Goal: Information Seeking & Learning: Learn about a topic

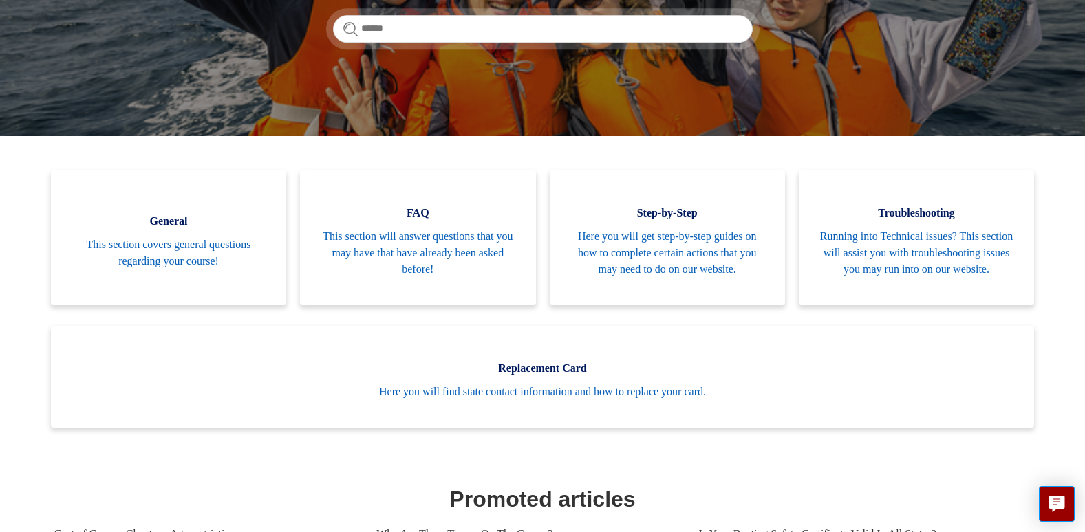
scroll to position [257, 0]
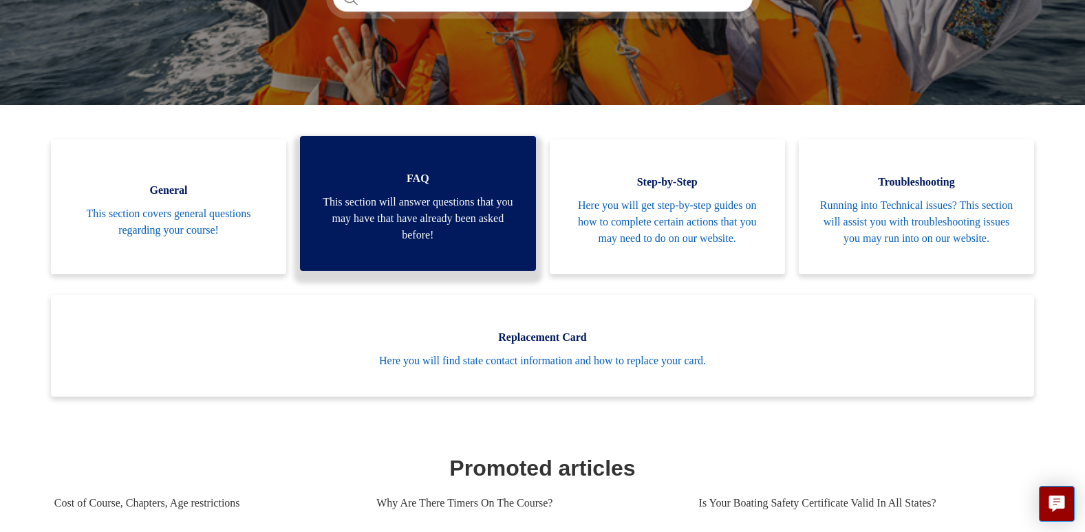
click at [446, 213] on span "This section will answer questions that you may have that have already been ask…" at bounding box center [418, 219] width 194 height 50
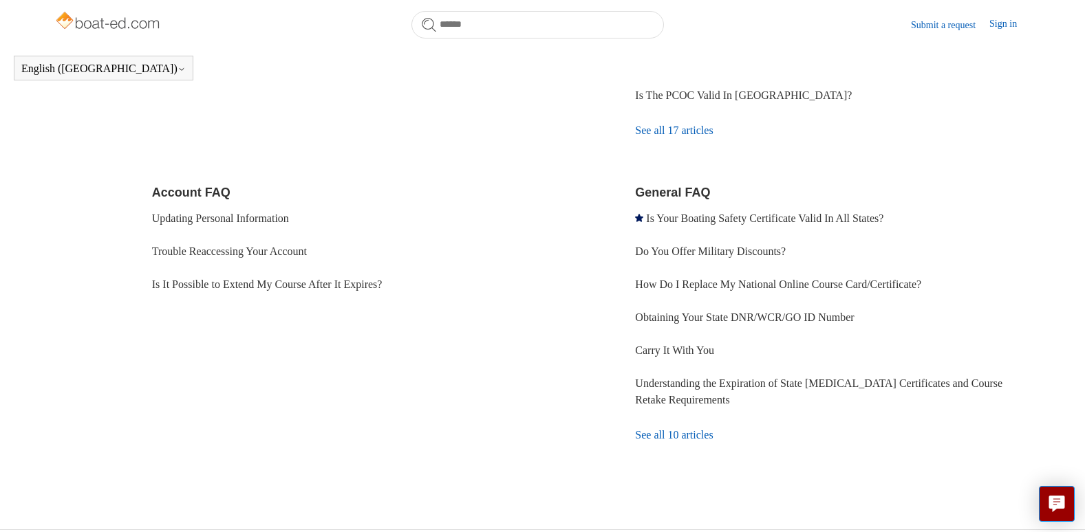
scroll to position [376, 0]
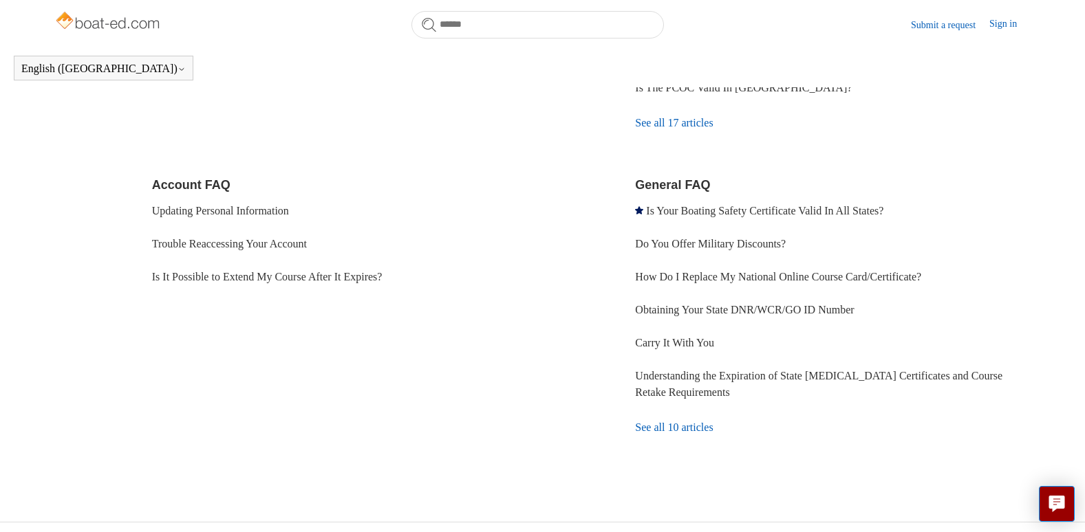
click at [661, 424] on link "See all 10 articles" at bounding box center [833, 427] width 396 height 37
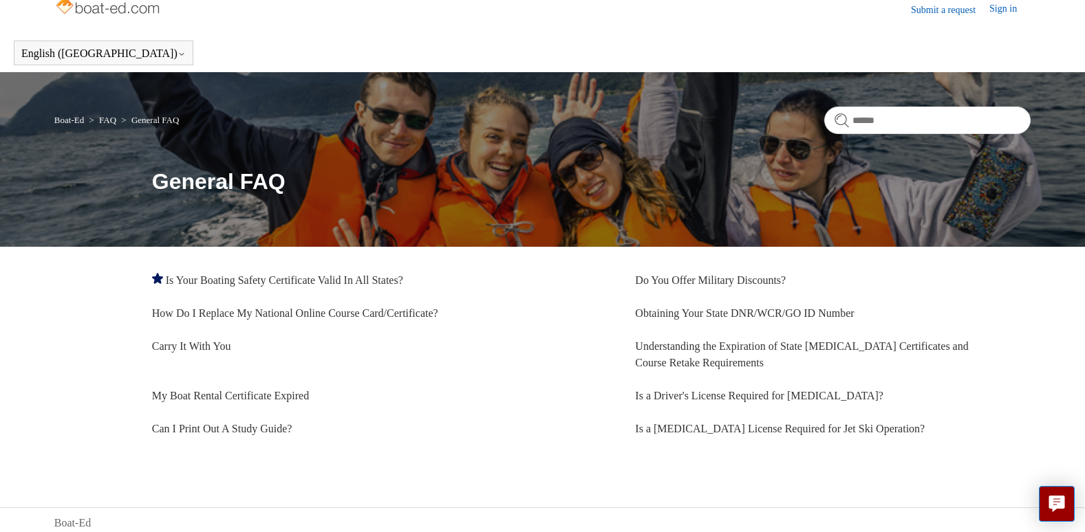
scroll to position [21, 0]
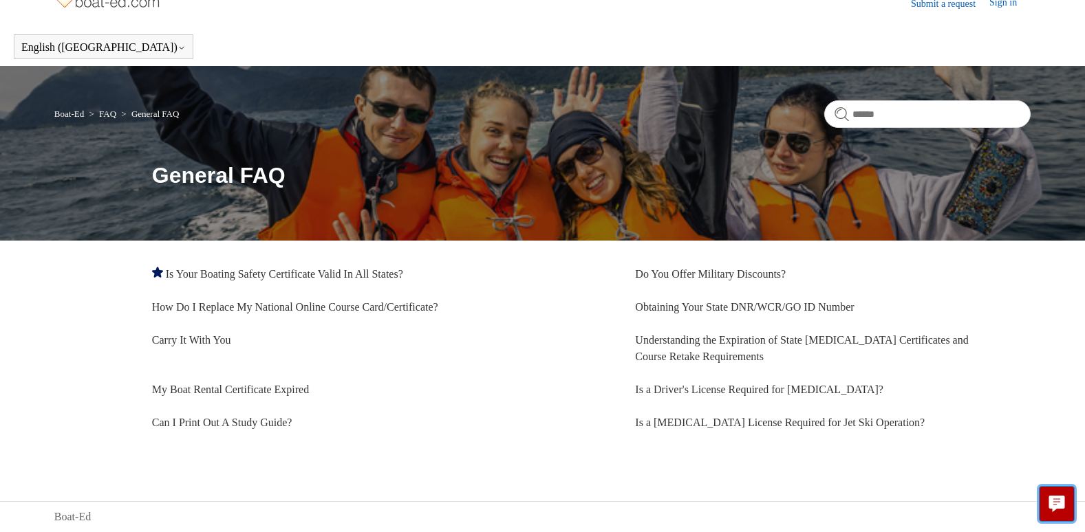
click at [1061, 497] on icon "Live chat" at bounding box center [1057, 502] width 16 height 13
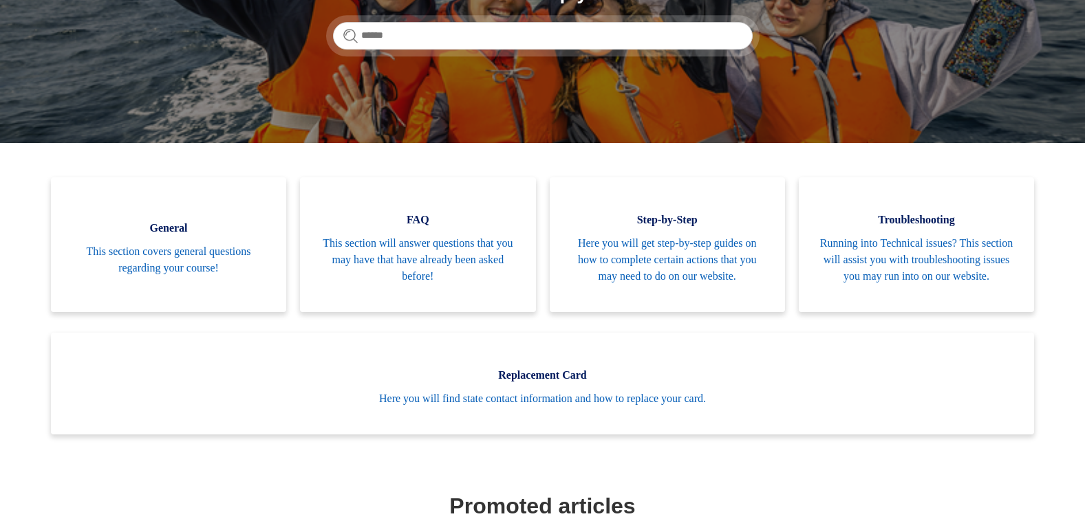
scroll to position [234, 0]
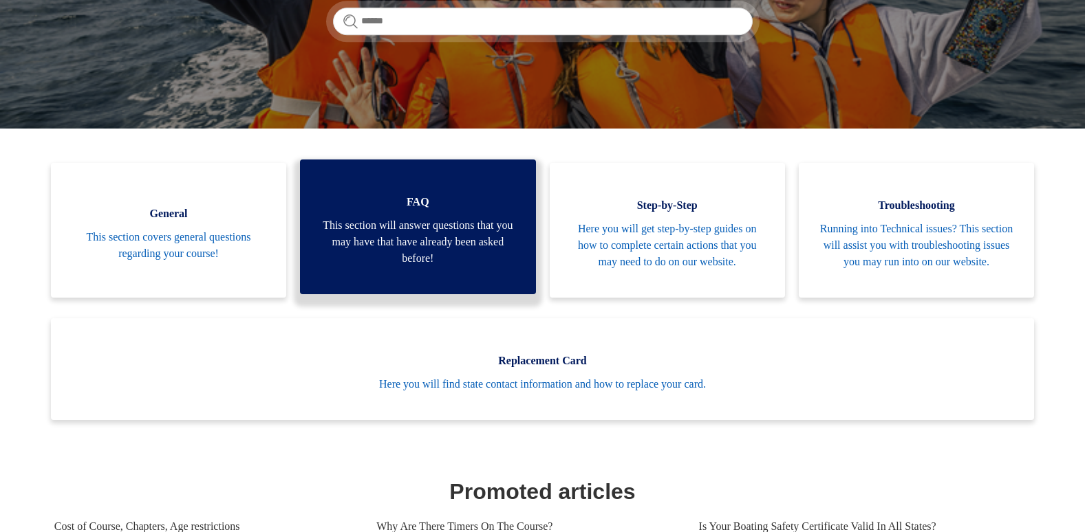
click at [425, 250] on span "This section will answer questions that you may have that have already been ask…" at bounding box center [418, 242] width 194 height 50
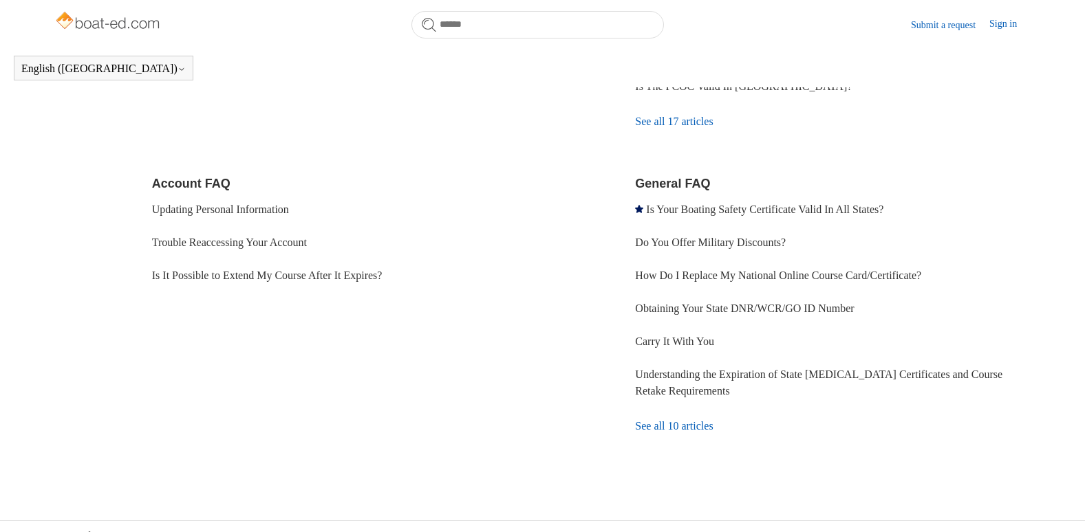
scroll to position [396, 0]
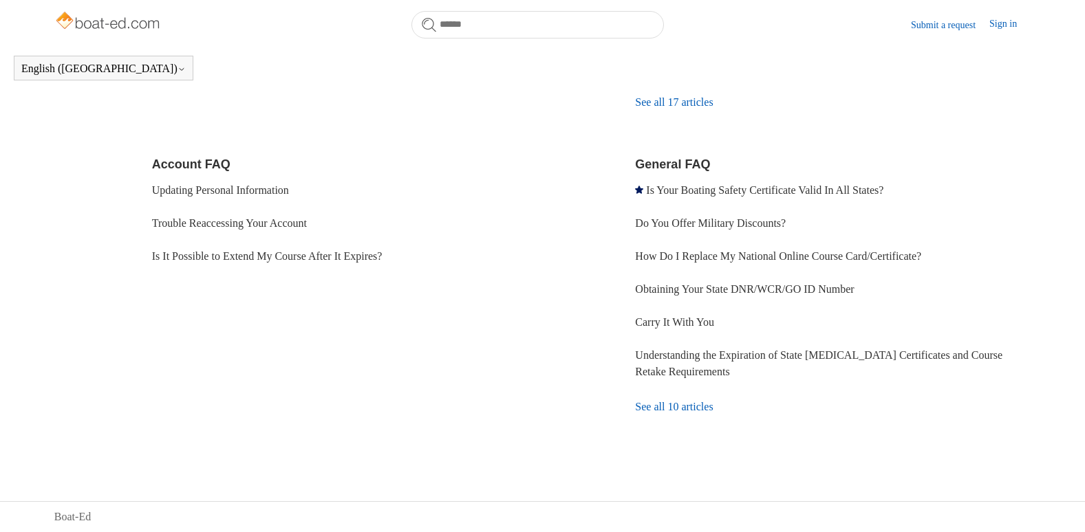
click at [673, 405] on link "See all 10 articles" at bounding box center [833, 407] width 396 height 37
